Goal: Transaction & Acquisition: Purchase product/service

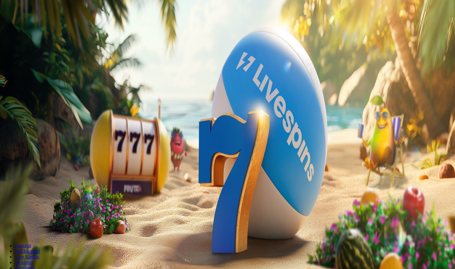
click at [36, 47] on span "Tarjoukset" at bounding box center [25, 44] width 21 height 5
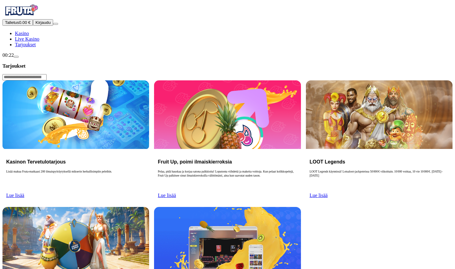
click at [24, 193] on span "Lue lisää" at bounding box center [15, 195] width 18 height 5
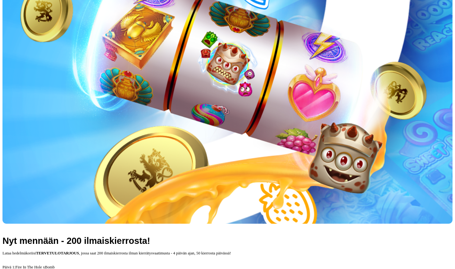
scroll to position [131, 0]
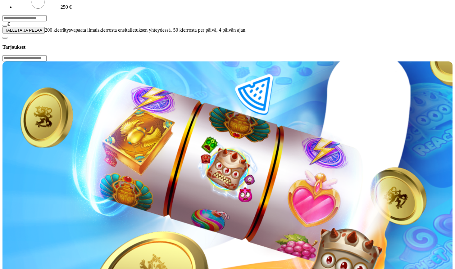
scroll to position [131, 0]
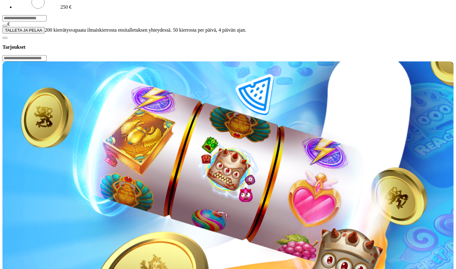
click at [47, 21] on input "***" at bounding box center [24, 18] width 44 height 6
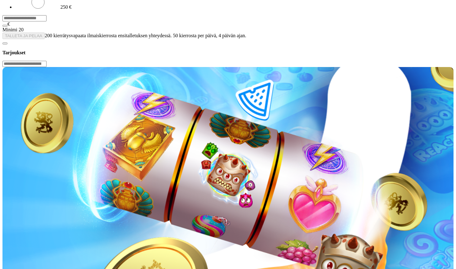
type input "*"
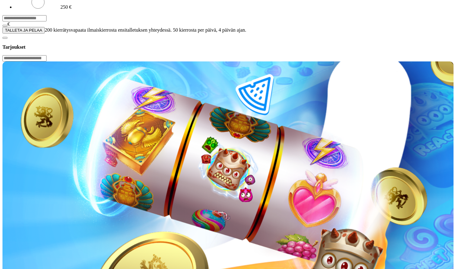
type input "**"
click at [45, 34] on button "TALLETA JA PELAA" at bounding box center [23, 30] width 42 height 7
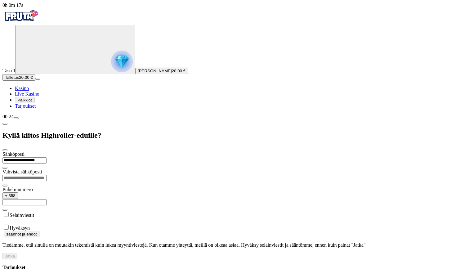
type input "**********"
type input "*********"
click at [127, 229] on div "**********" at bounding box center [227, 205] width 451 height 108
click at [17, 253] on button "Jatka" at bounding box center [9, 256] width 15 height 7
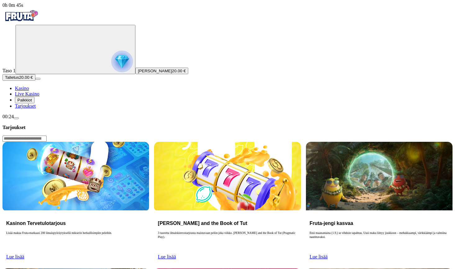
scroll to position [0, 0]
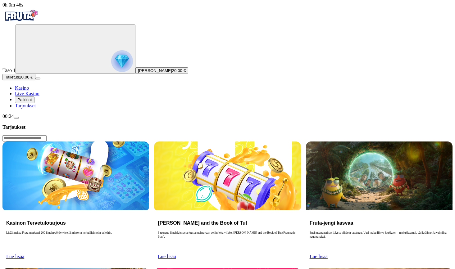
click at [29, 91] on link "Kasino" at bounding box center [22, 87] width 14 height 5
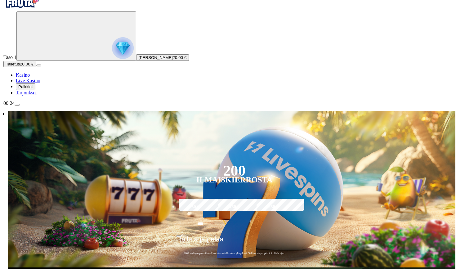
scroll to position [6, 0]
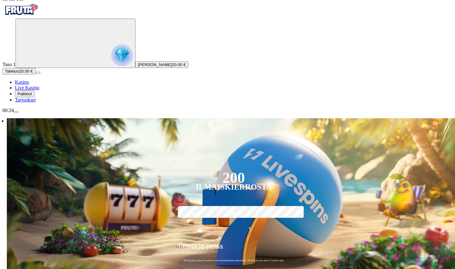
click at [32, 96] on span "Palkkiot" at bounding box center [24, 94] width 15 height 5
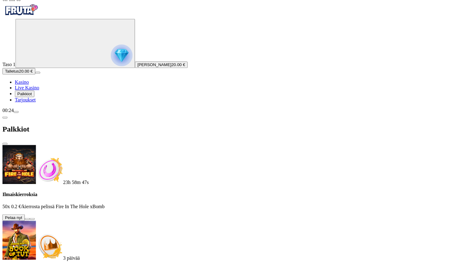
scroll to position [0, 0]
click at [30, 219] on button at bounding box center [27, 220] width 5 height 2
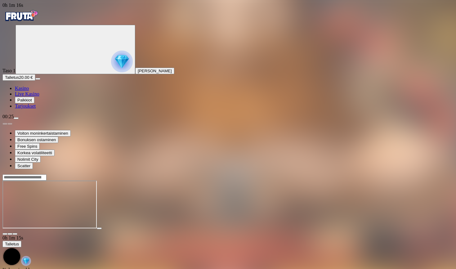
click at [32, 102] on span "Palkkiot" at bounding box center [24, 100] width 15 height 5
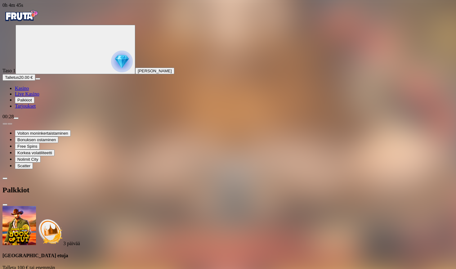
click at [37, 97] on span "Live Kasino" at bounding box center [27, 93] width 25 height 5
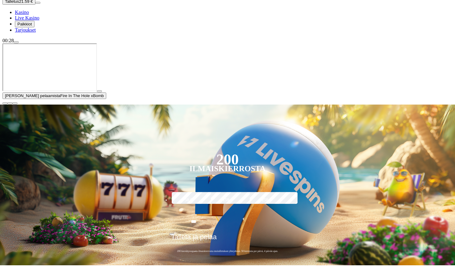
scroll to position [76, 0]
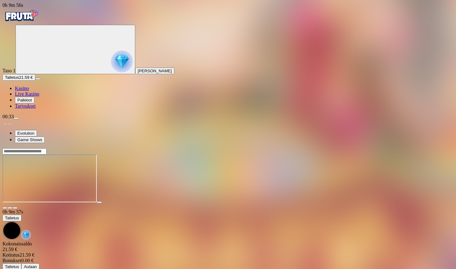
click at [34, 97] on span "Live Kasino" at bounding box center [27, 93] width 25 height 5
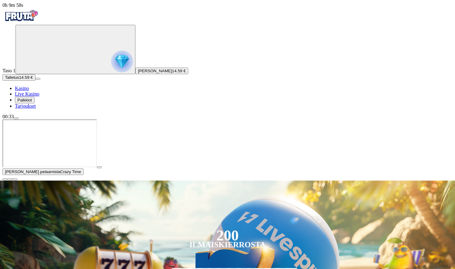
click at [29, 91] on span "Kasino" at bounding box center [22, 88] width 14 height 5
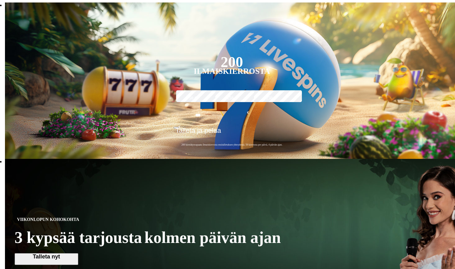
scroll to position [183, 2]
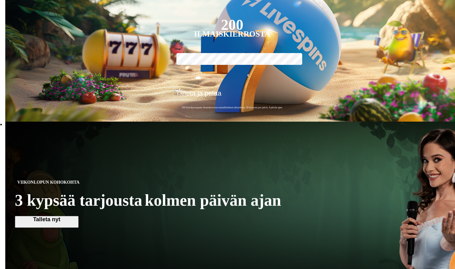
scroll to position [214, 2]
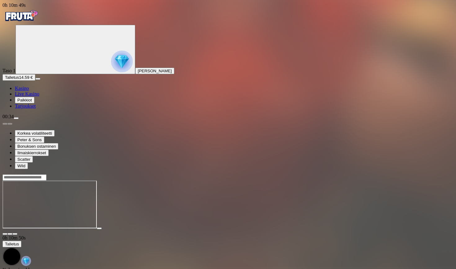
click at [29, 91] on span "Kasino" at bounding box center [22, 88] width 14 height 5
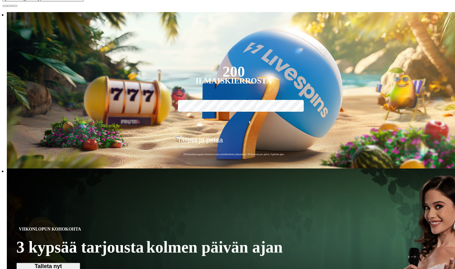
scroll to position [177, 0]
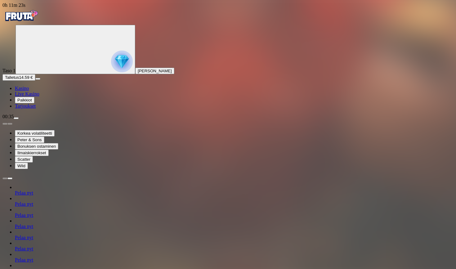
click at [29, 91] on span "Kasino" at bounding box center [22, 88] width 14 height 5
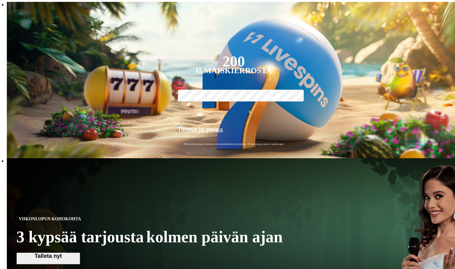
scroll to position [184, 0]
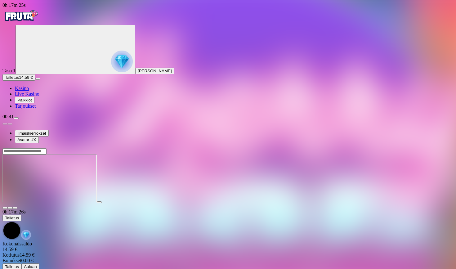
click at [37, 97] on span "Live Kasino" at bounding box center [27, 93] width 25 height 5
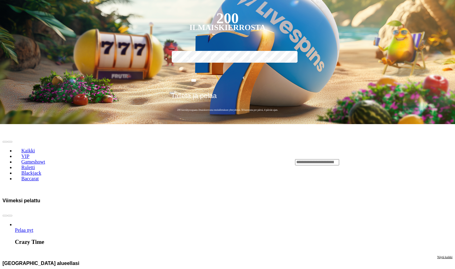
scroll to position [219, 0]
